Goal: Task Accomplishment & Management: Manage account settings

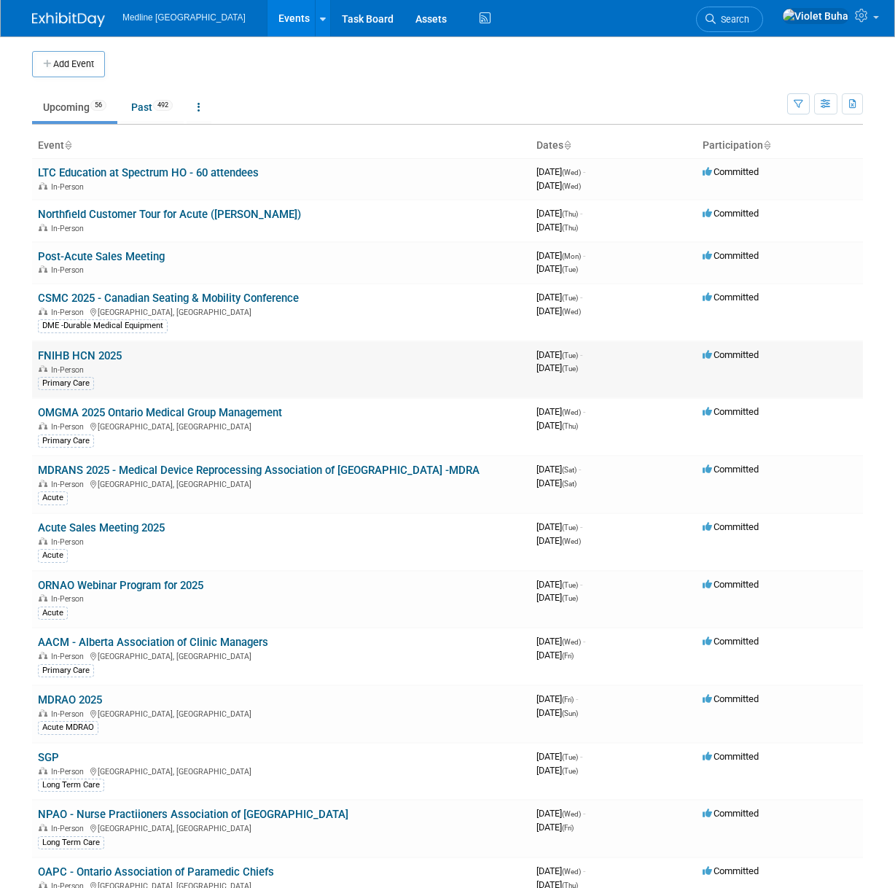
click at [97, 354] on link "FNIHB HCN 2025" at bounding box center [80, 355] width 84 height 13
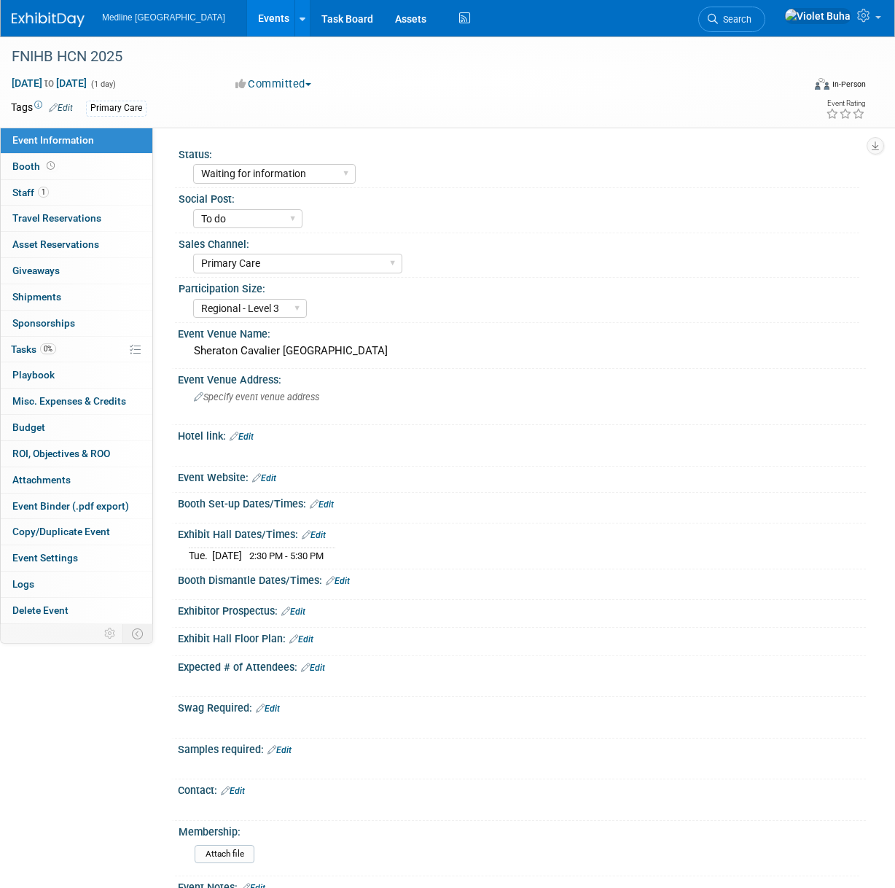
select select "Waiting for information"
select select "To do"
select select "Primary Care"
select select "Regional - Level 3"
click at [96, 192] on link "1 Staff 1" at bounding box center [77, 193] width 152 height 26
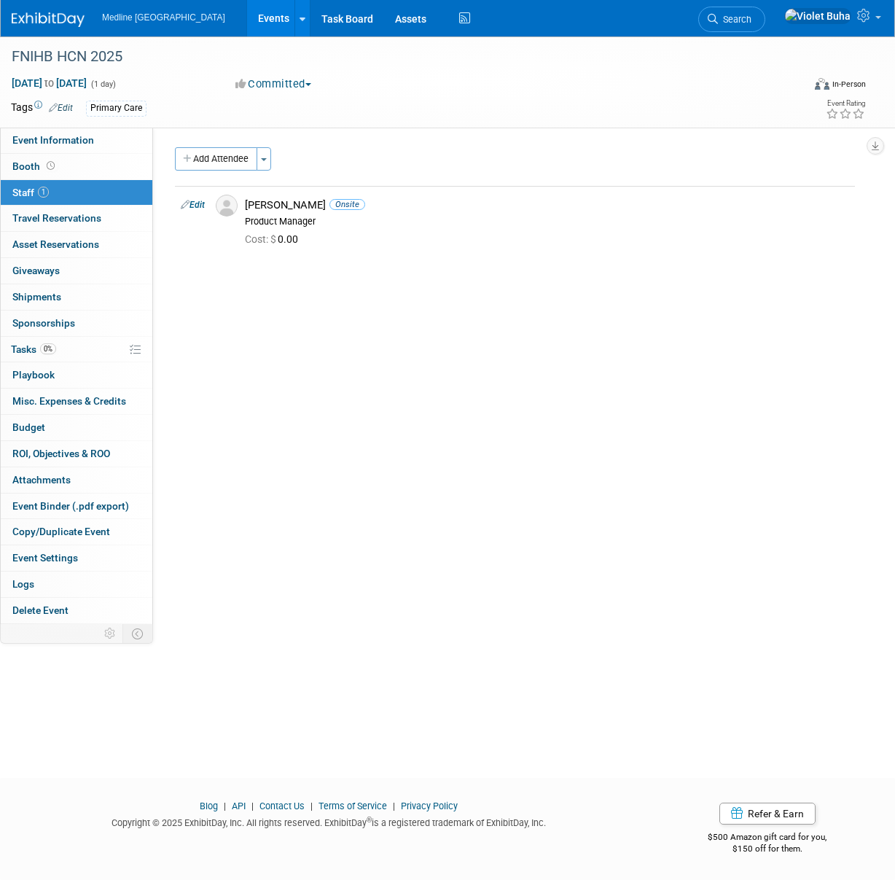
click at [37, 15] on img at bounding box center [48, 19] width 73 height 15
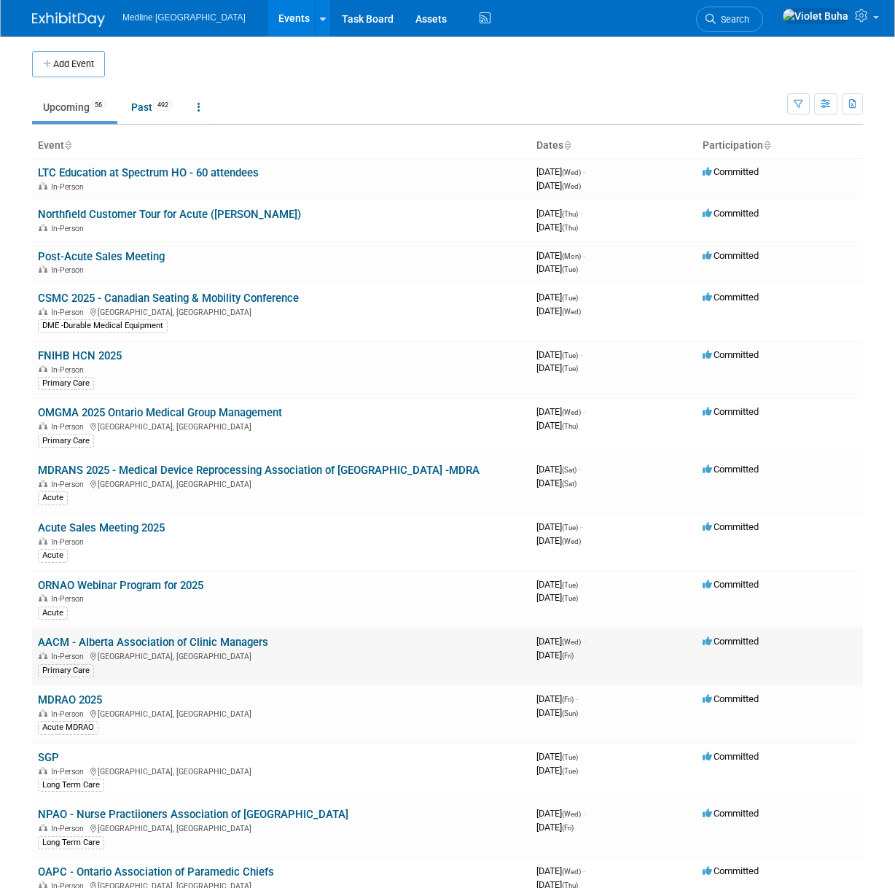
click at [130, 642] on link "AACM - Alberta Association of Clinic Managers" at bounding box center [153, 642] width 230 height 13
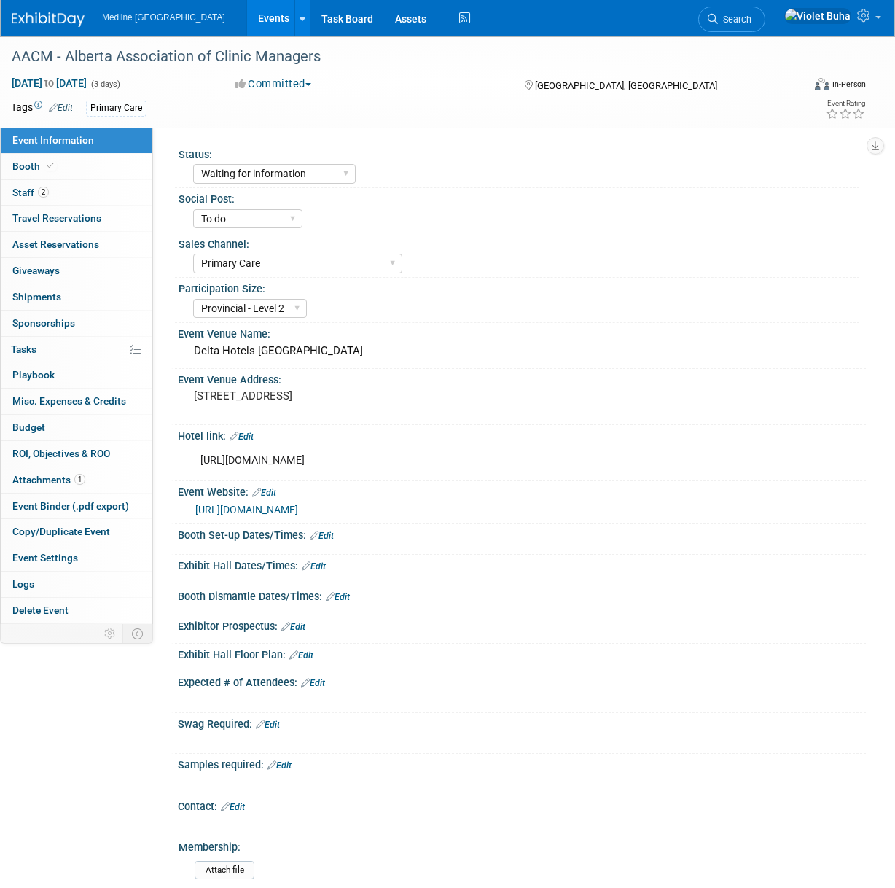
select select "Waiting for information"
select select "To do"
select select "Primary Care"
select select "Provincial - Level 2"
click at [78, 193] on link "2 Staff 2" at bounding box center [77, 193] width 152 height 26
